Goal: Task Accomplishment & Management: Manage account settings

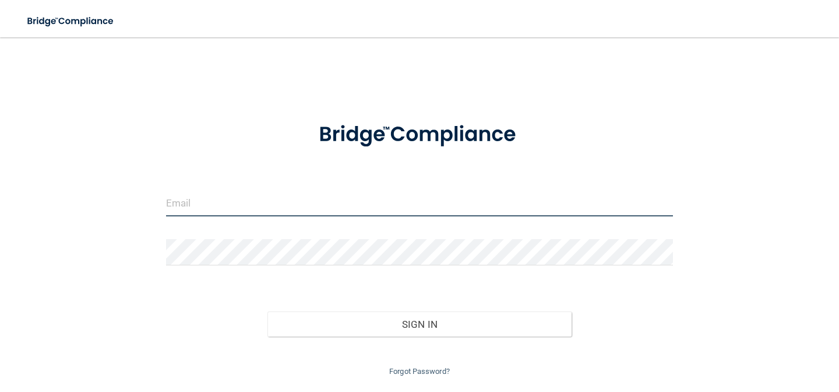
click at [205, 200] on input "email" at bounding box center [419, 203] width 507 height 26
type input "[EMAIL_ADDRESS][DOMAIN_NAME]"
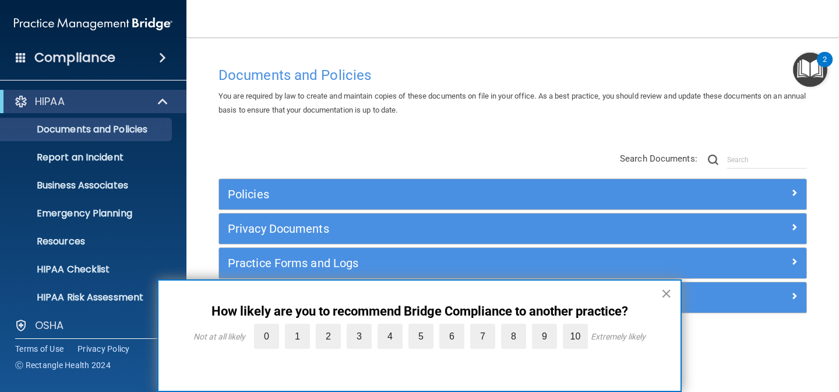
click at [664, 293] on button "×" at bounding box center [666, 293] width 11 height 19
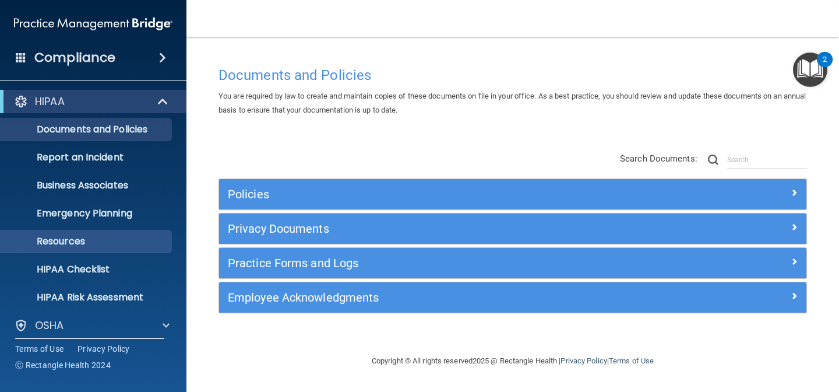
scroll to position [92, 0]
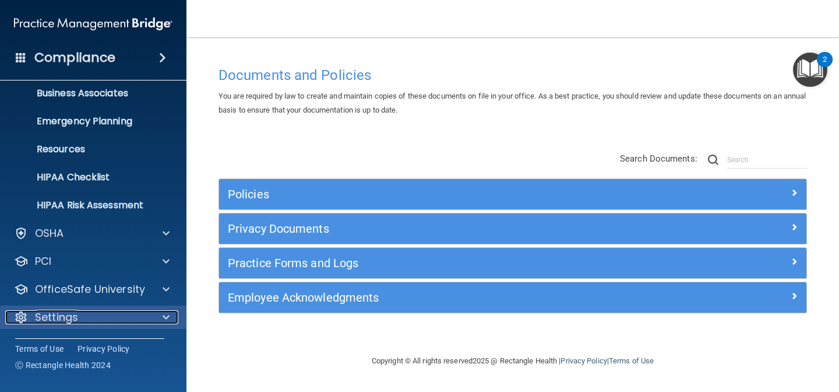
click at [83, 317] on div "Settings" at bounding box center [77, 317] width 145 height 14
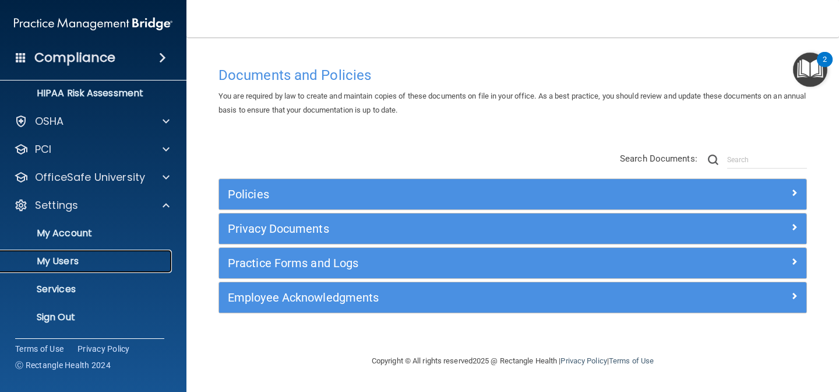
click at [91, 252] on link "My Users" at bounding box center [80, 260] width 184 height 23
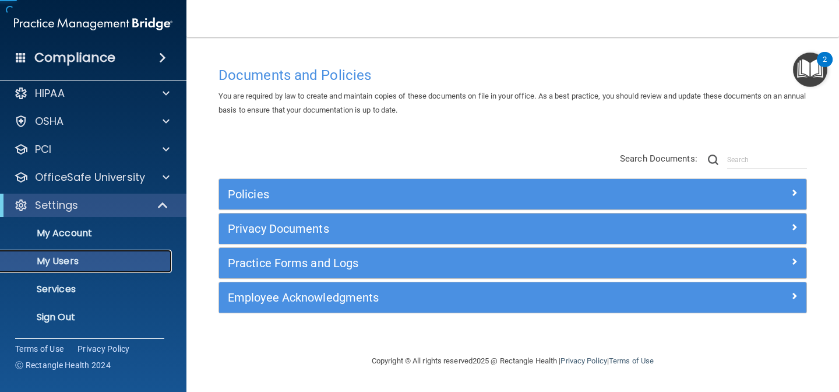
scroll to position [9, 0]
select select "20"
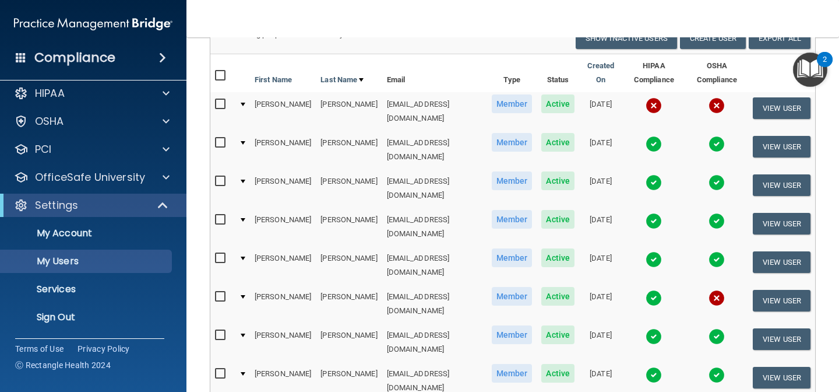
scroll to position [111, 0]
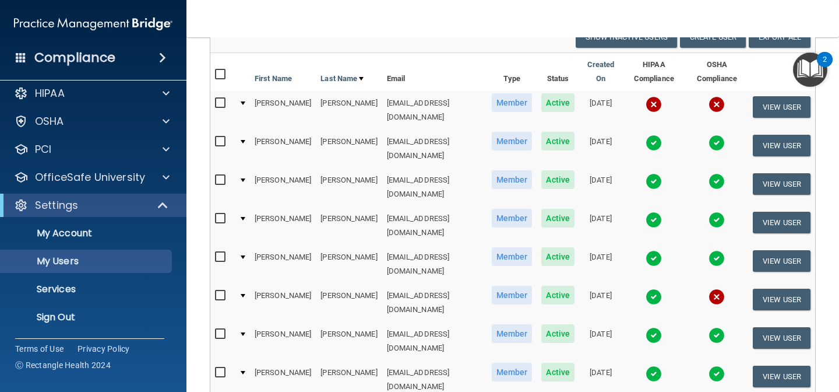
click at [646, 96] on img at bounding box center [654, 104] width 16 height 16
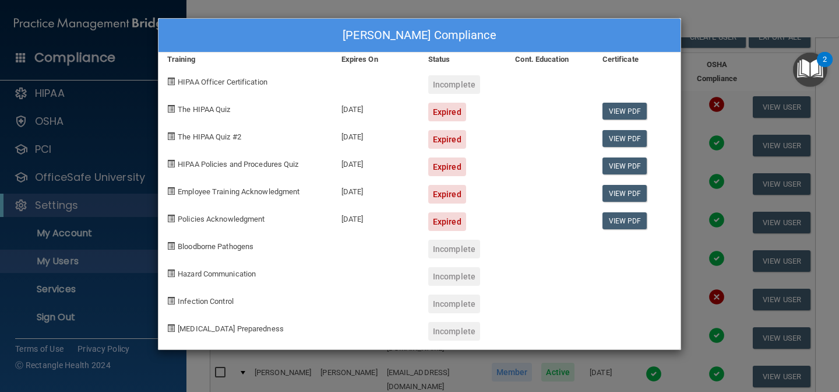
click at [739, 32] on div "[PERSON_NAME] Compliance Training Expires On Status Cont. Education Certificate…" at bounding box center [419, 196] width 839 height 392
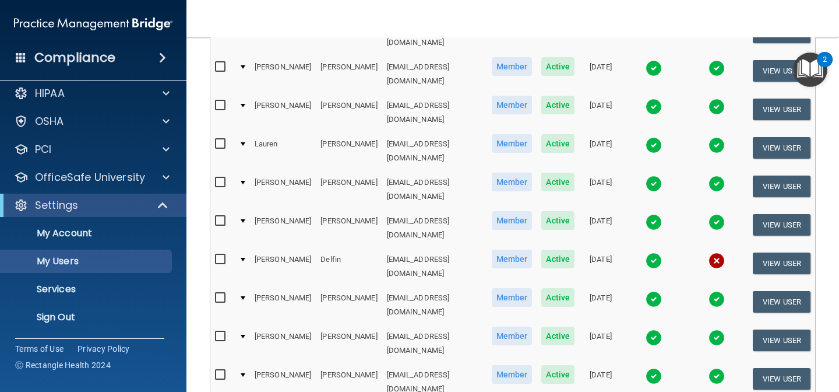
scroll to position [506, 0]
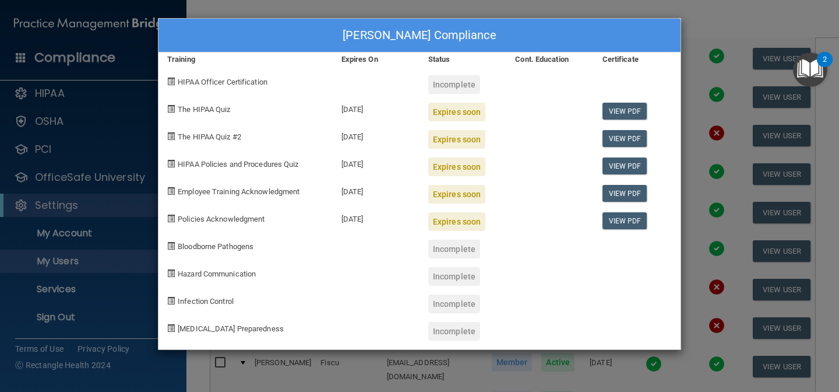
click at [703, 24] on div "[PERSON_NAME] Compliance Training Expires On Status Cont. Education Certificate…" at bounding box center [419, 196] width 839 height 392
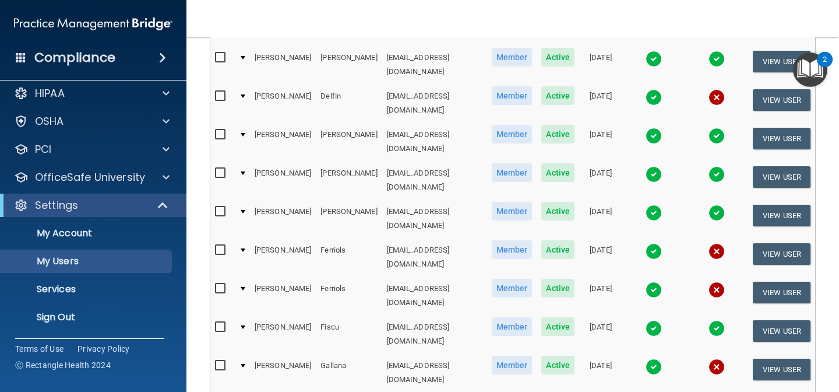
scroll to position [545, 0]
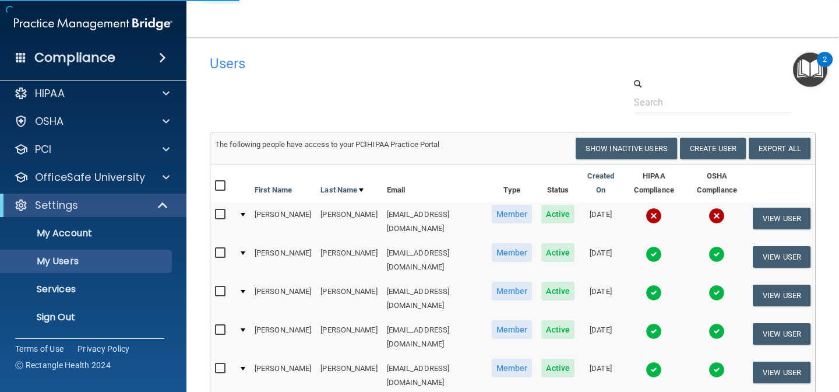
select select "20"
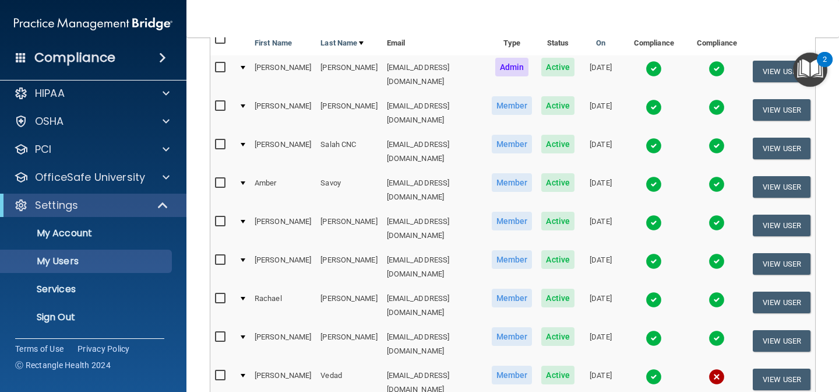
scroll to position [358, 0]
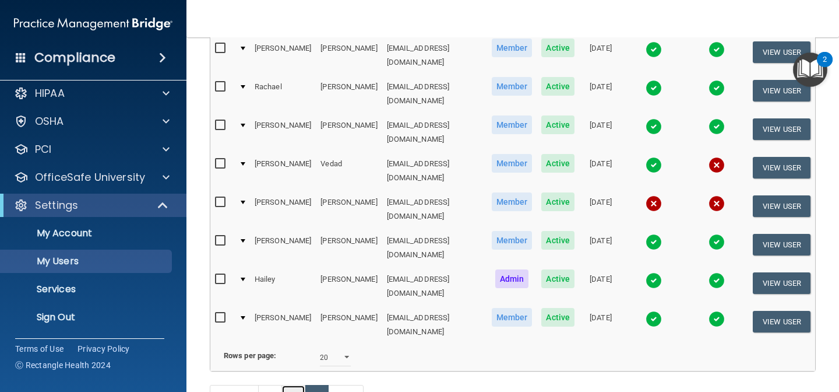
click at [291, 385] on link "2" at bounding box center [293, 396] width 24 height 22
select select "20"
